Goal: Task Accomplishment & Management: Manage account settings

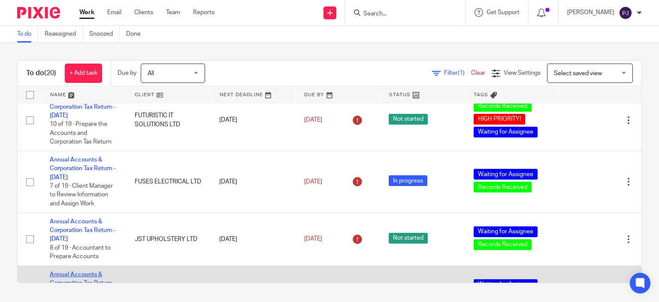
scroll to position [172, 0]
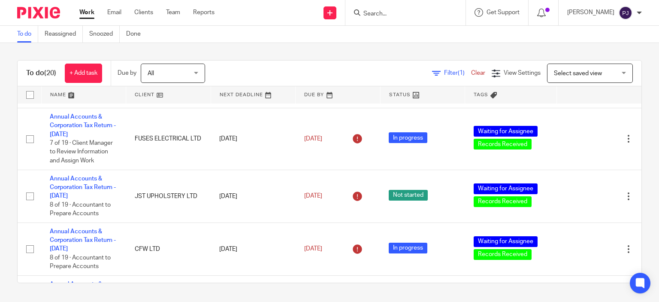
click at [14, 192] on div "To do (20) + Add task Due by All All Today Tomorrow This week Next week This mo…" at bounding box center [329, 171] width 659 height 257
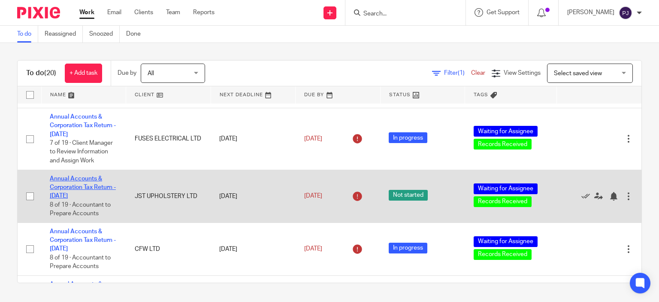
click at [81, 190] on link "Annual Accounts & Corporation Tax Return - [DATE]" at bounding box center [83, 188] width 66 height 24
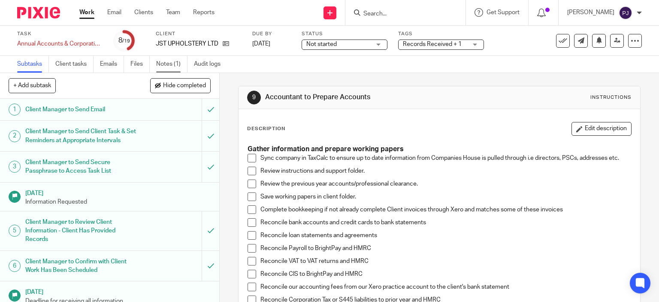
click at [169, 67] on link "Notes (1)" at bounding box center [171, 64] width 31 height 17
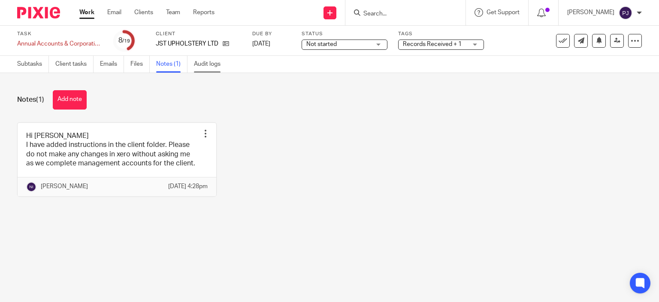
click at [259, 171] on div "Hi [PERSON_NAME] I have added instructions in the client folder. Please do not …" at bounding box center [323, 165] width 638 height 87
